Goal: Transaction & Acquisition: Purchase product/service

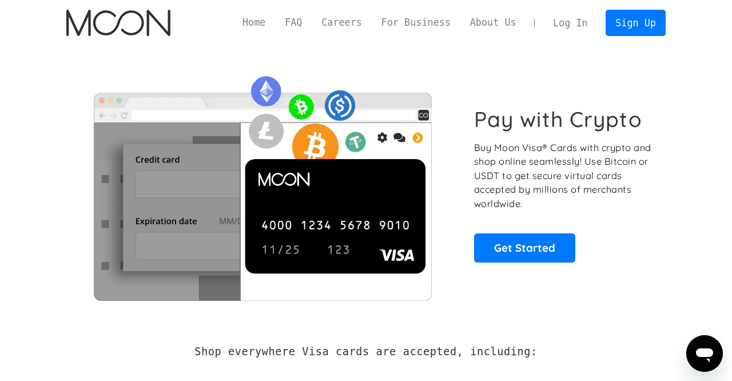
click at [586, 25] on link "Log In" at bounding box center [570, 22] width 54 height 25
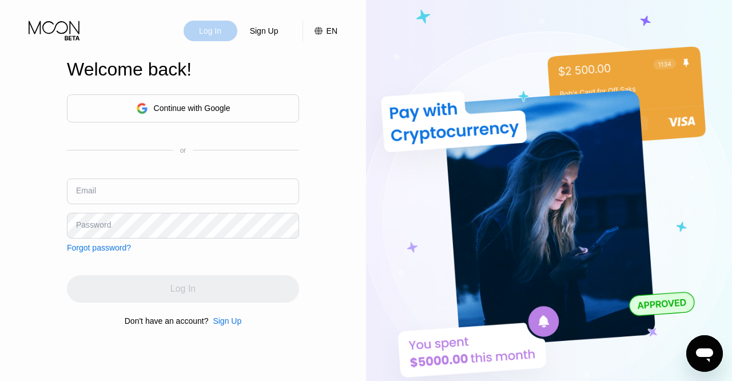
click at [227, 36] on div "Log In" at bounding box center [210, 31] width 54 height 21
click at [101, 192] on input "text" at bounding box center [183, 191] width 232 height 26
type input "[EMAIL_ADDRESS][DOMAIN_NAME]"
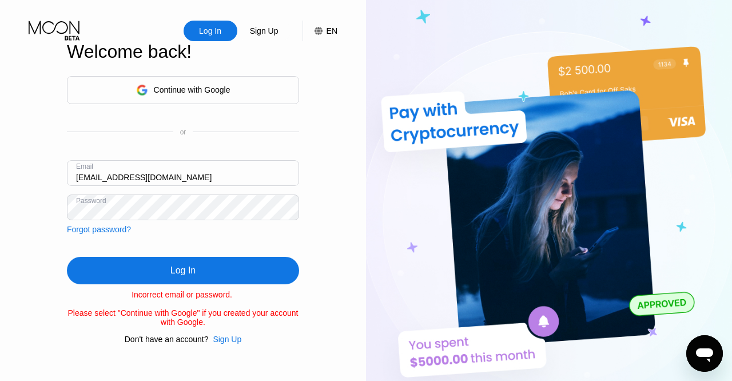
click at [175, 275] on div "Log In" at bounding box center [182, 270] width 25 height 11
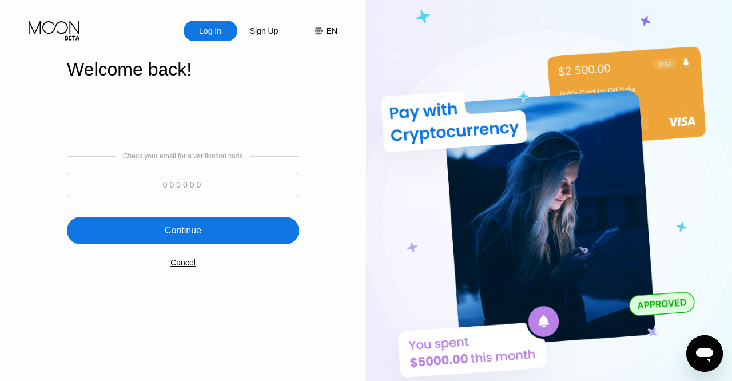
click at [236, 185] on input at bounding box center [183, 184] width 232 height 26
type input "798891"
click at [189, 233] on div "Continue" at bounding box center [183, 230] width 37 height 11
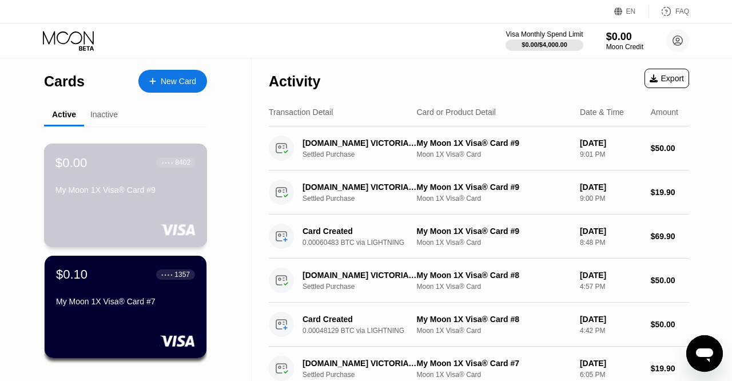
click at [180, 194] on div "My Moon 1X Visa® Card #9" at bounding box center [125, 189] width 140 height 9
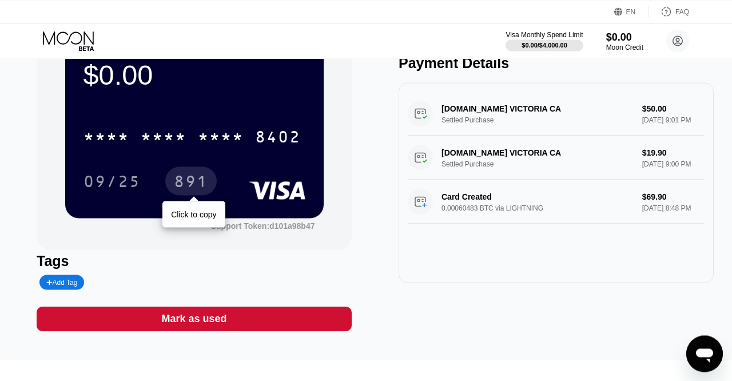
scroll to position [130, 0]
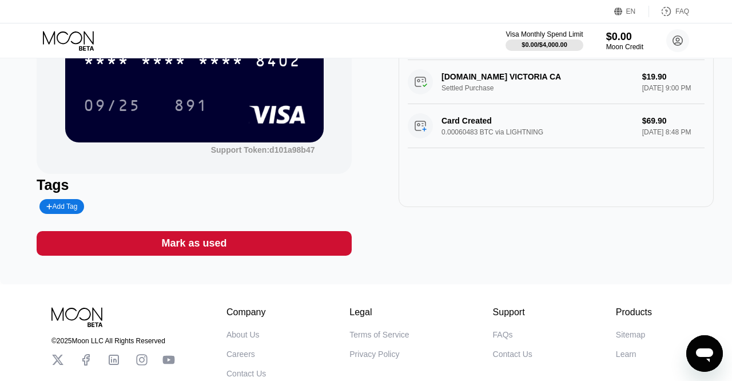
click at [191, 250] on div "Mark as used" at bounding box center [193, 243] width 65 height 13
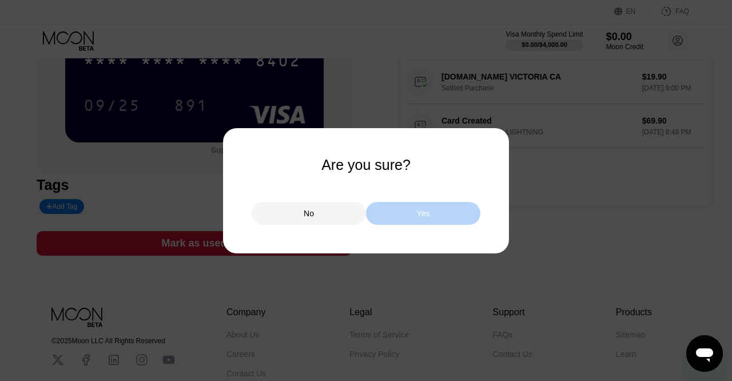
click at [423, 218] on div "Yes" at bounding box center [423, 213] width 13 height 10
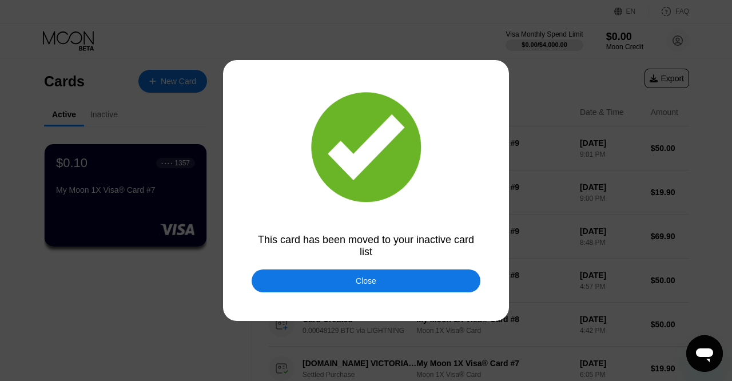
click at [368, 284] on div "Close" at bounding box center [365, 280] width 21 height 9
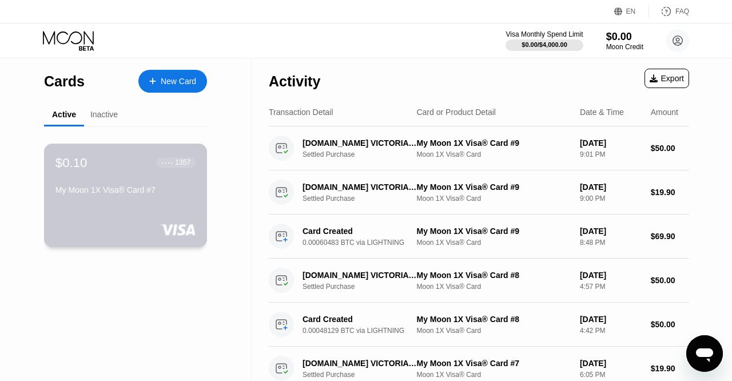
click at [180, 194] on div "My Moon 1X Visa® Card #7" at bounding box center [125, 189] width 140 height 9
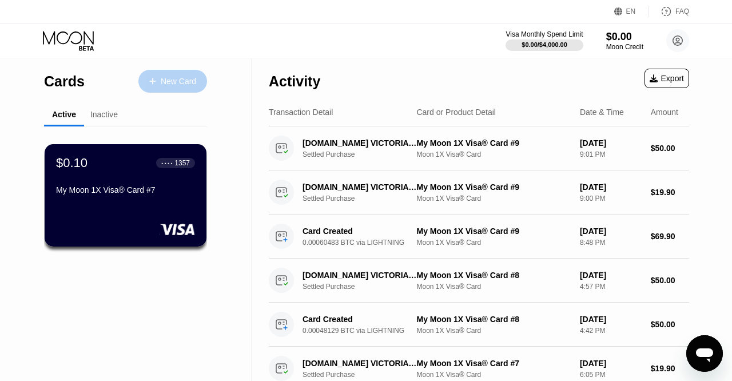
click at [176, 87] on div "New Card" at bounding box center [172, 81] width 69 height 23
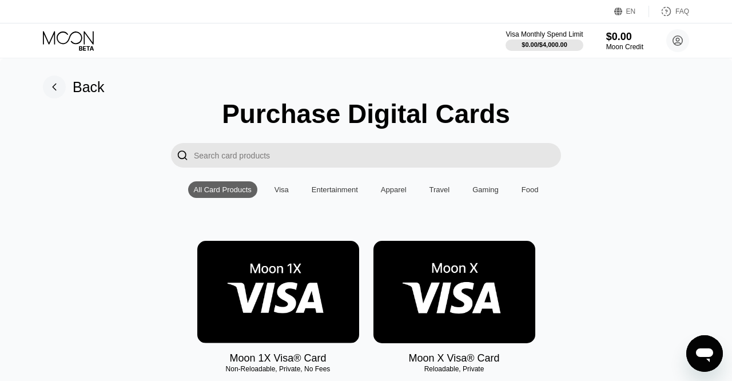
scroll to position [195, 0]
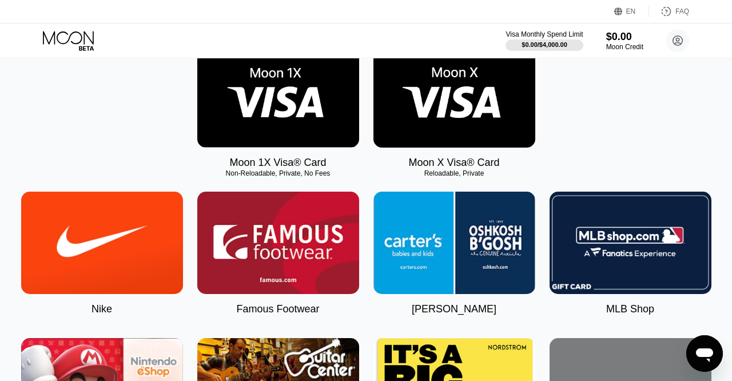
click at [281, 105] on img at bounding box center [278, 96] width 162 height 102
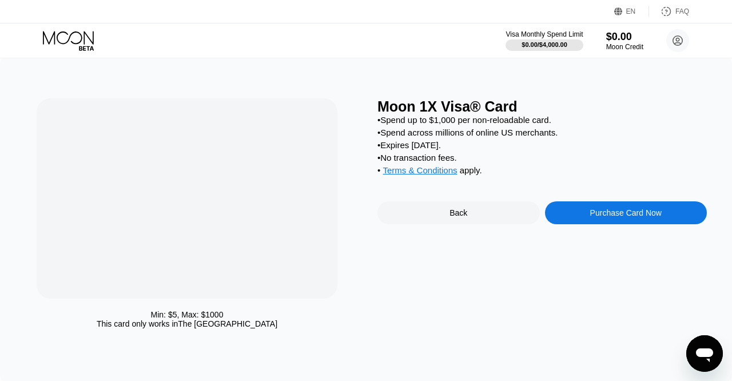
scroll to position [0, 0]
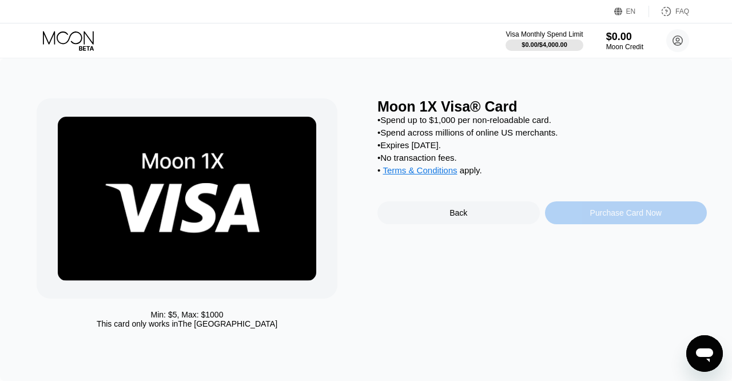
click at [596, 224] on div "Purchase Card Now" at bounding box center [626, 212] width 162 height 23
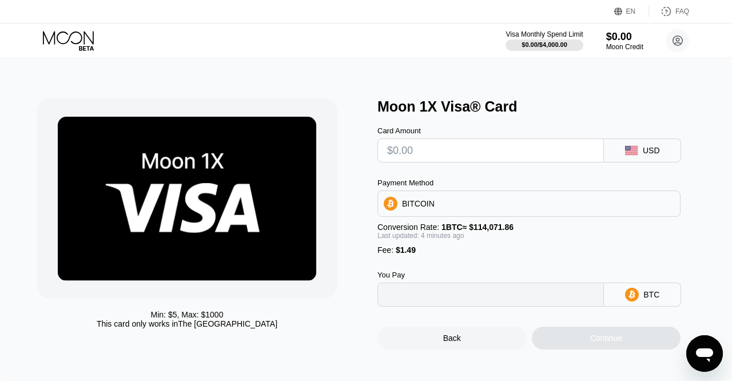
type input "0"
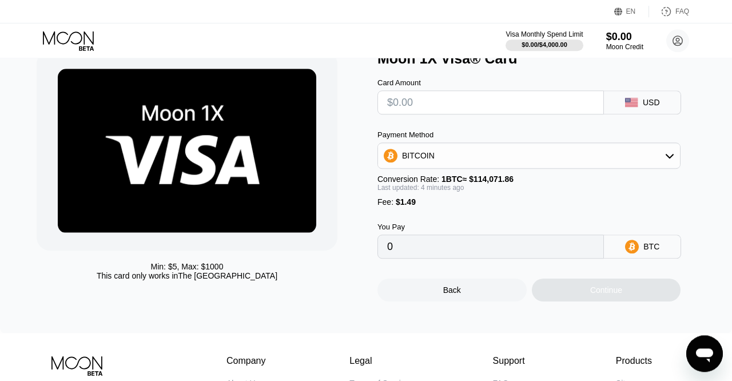
scroll to position [65, 0]
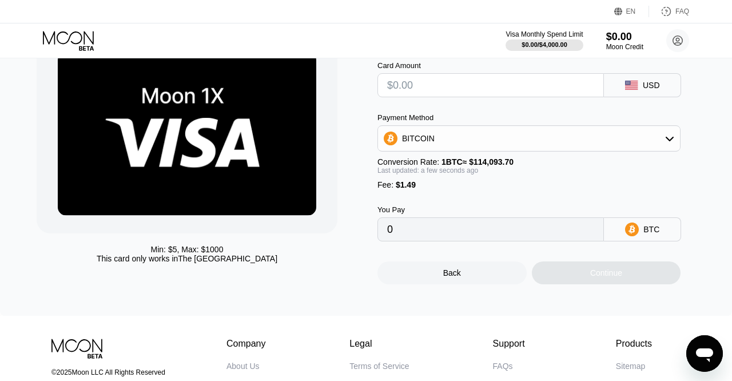
click at [441, 93] on input "text" at bounding box center [490, 85] width 207 height 23
type input "$1"
type input "0.00002183"
type input "$189"
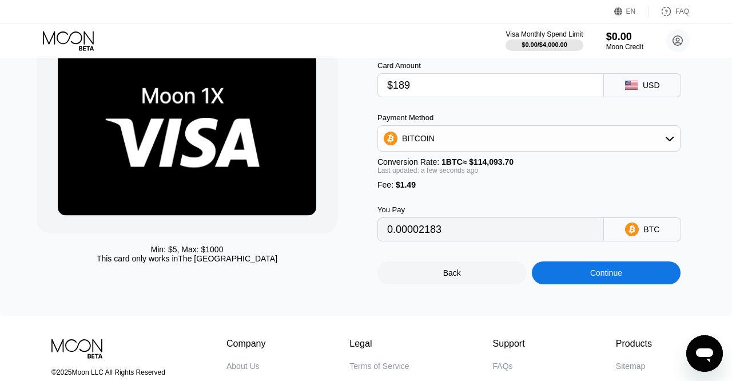
type input "0.00166960"
type input "$189.80"
type input "0.00167661"
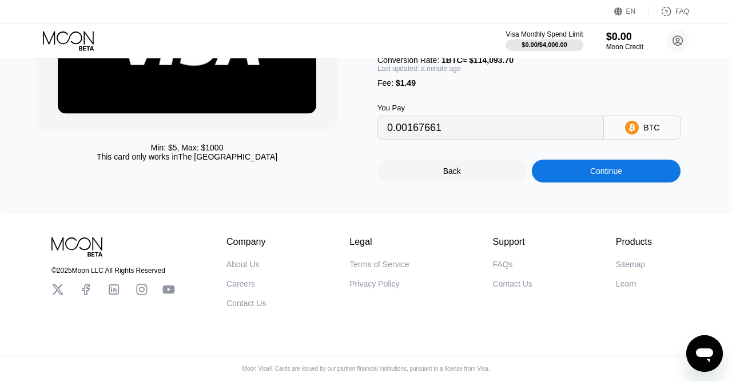
type input "$189.80"
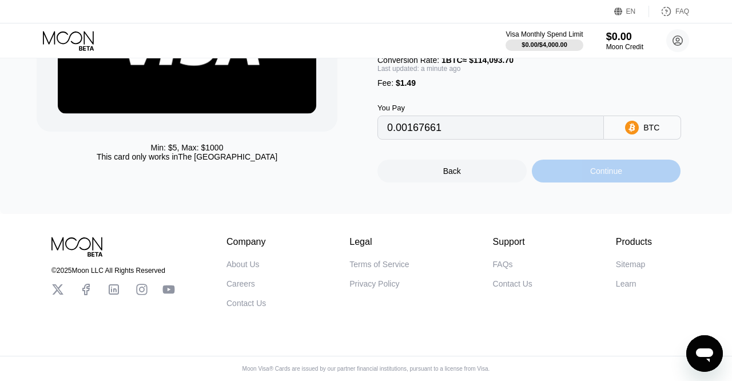
click at [601, 174] on div "Continue" at bounding box center [605, 170] width 149 height 23
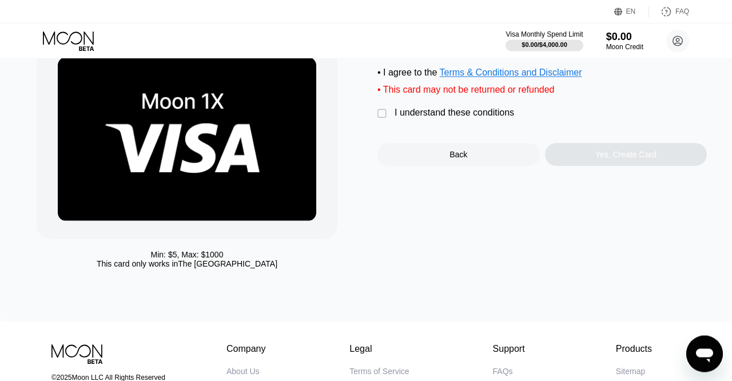
scroll to position [43, 0]
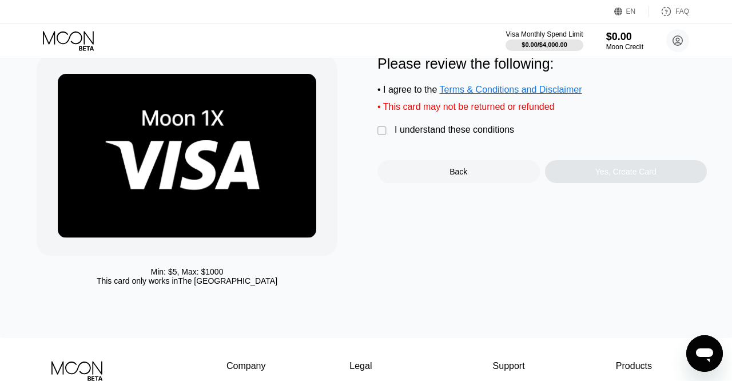
click at [382, 137] on div "" at bounding box center [382, 130] width 11 height 11
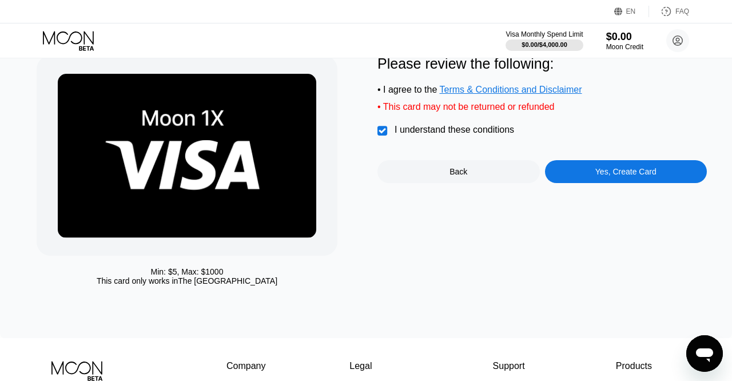
click at [643, 176] on div "Yes, Create Card" at bounding box center [625, 171] width 61 height 9
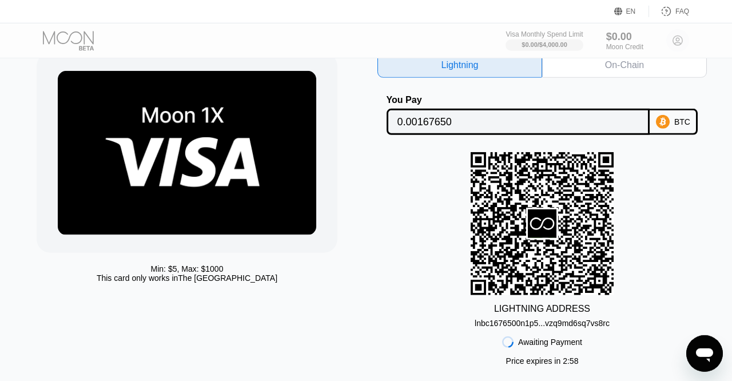
scroll to position [65, 0]
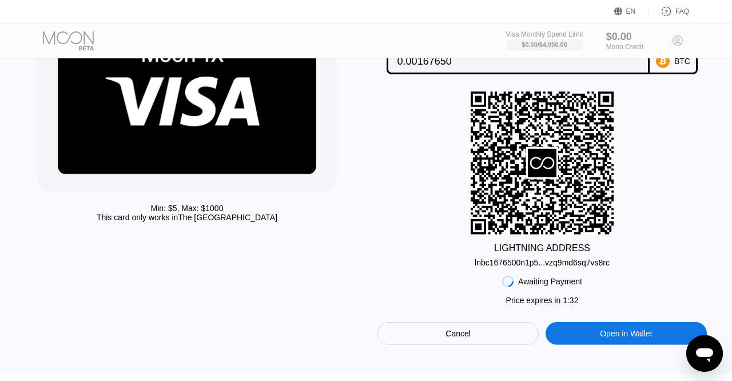
scroll to position [130, 0]
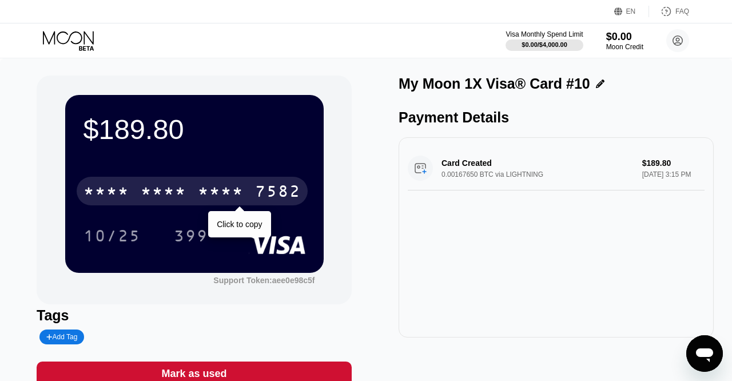
click at [139, 195] on div "* * * * * * * * * * * * 7582" at bounding box center [192, 191] width 231 height 29
